Goal: Find specific page/section: Find specific page/section

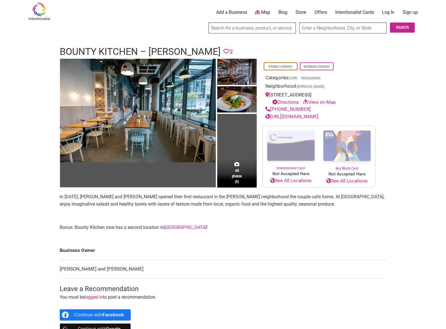
drag, startPoint x: 284, startPoint y: 219, endPoint x: 278, endPoint y: 221, distance: 7.0
click at [284, 219] on p at bounding box center [223, 215] width 327 height 7
click at [172, 227] on link "Capitol Hill" at bounding box center [185, 227] width 43 height 5
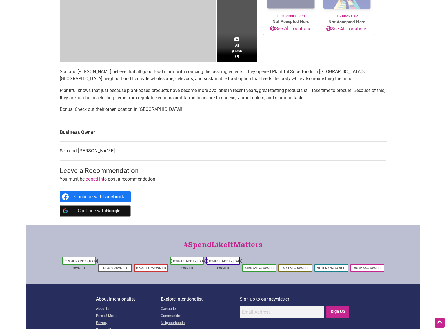
scroll to position [153, 0]
